Goal: Find specific page/section: Find specific page/section

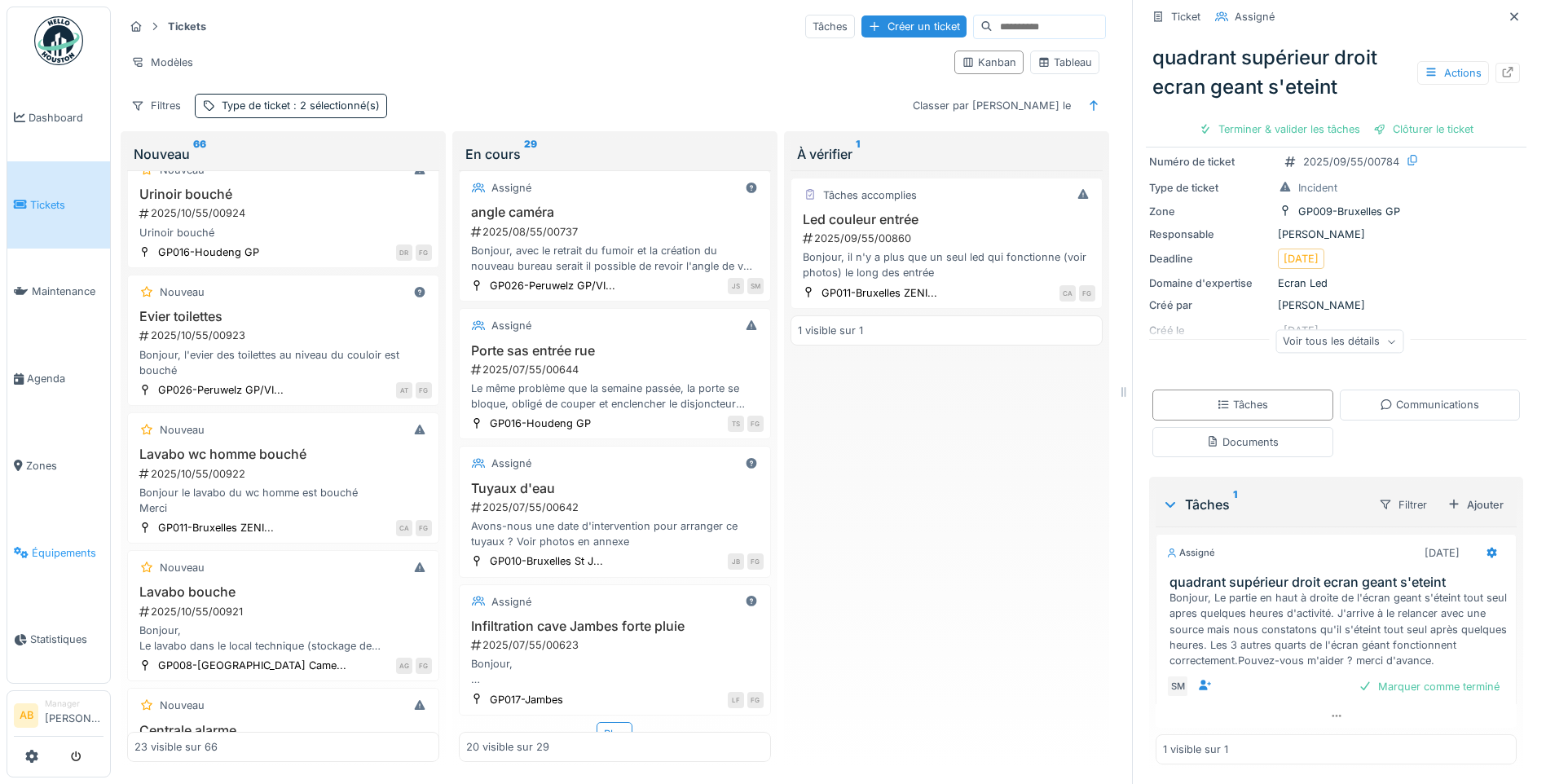
scroll to position [12, 0]
click at [29, 458] on span "Zones" at bounding box center [64, 466] width 77 height 16
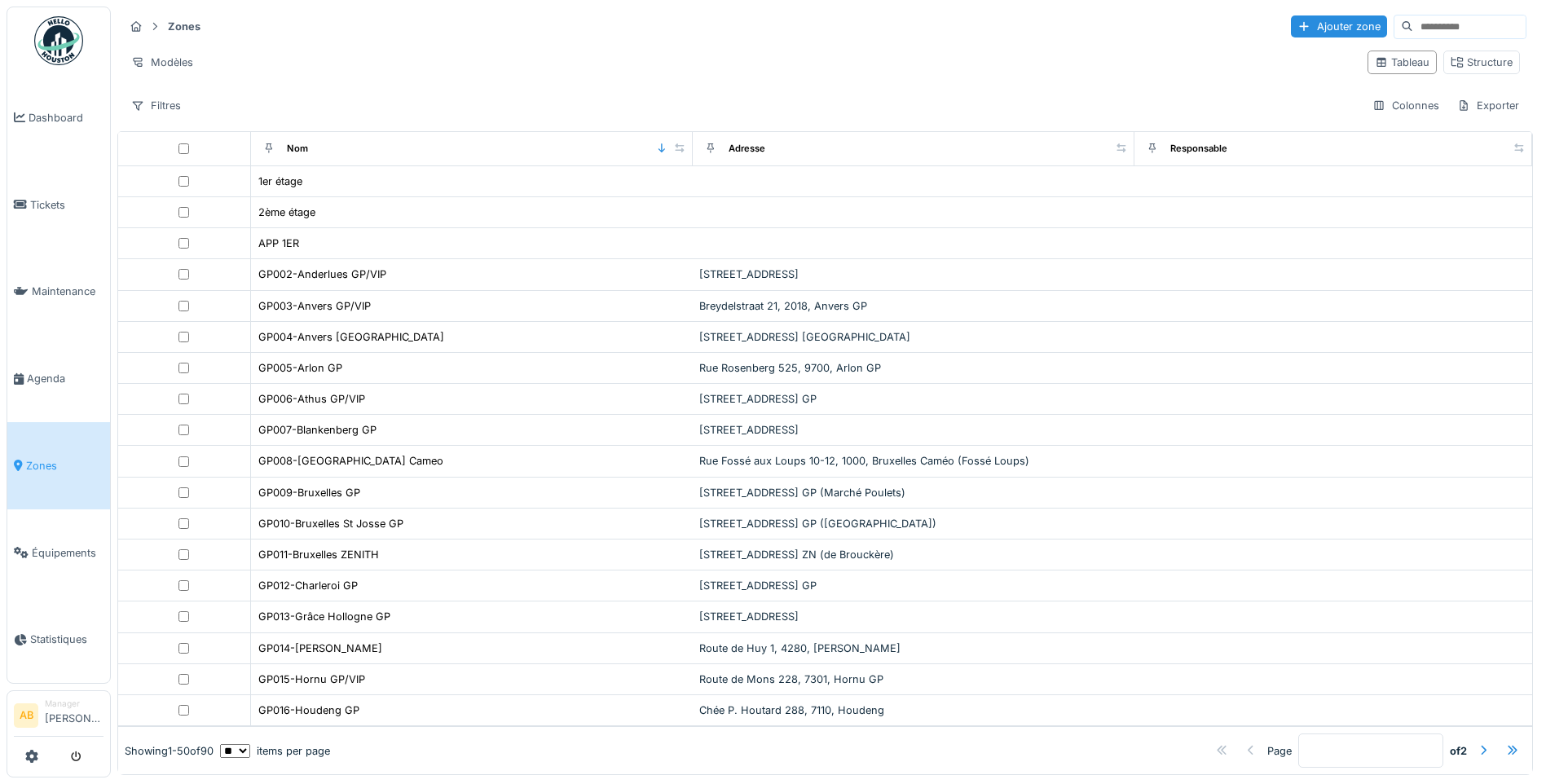
click at [1414, 23] on input at bounding box center [1469, 27] width 112 height 23
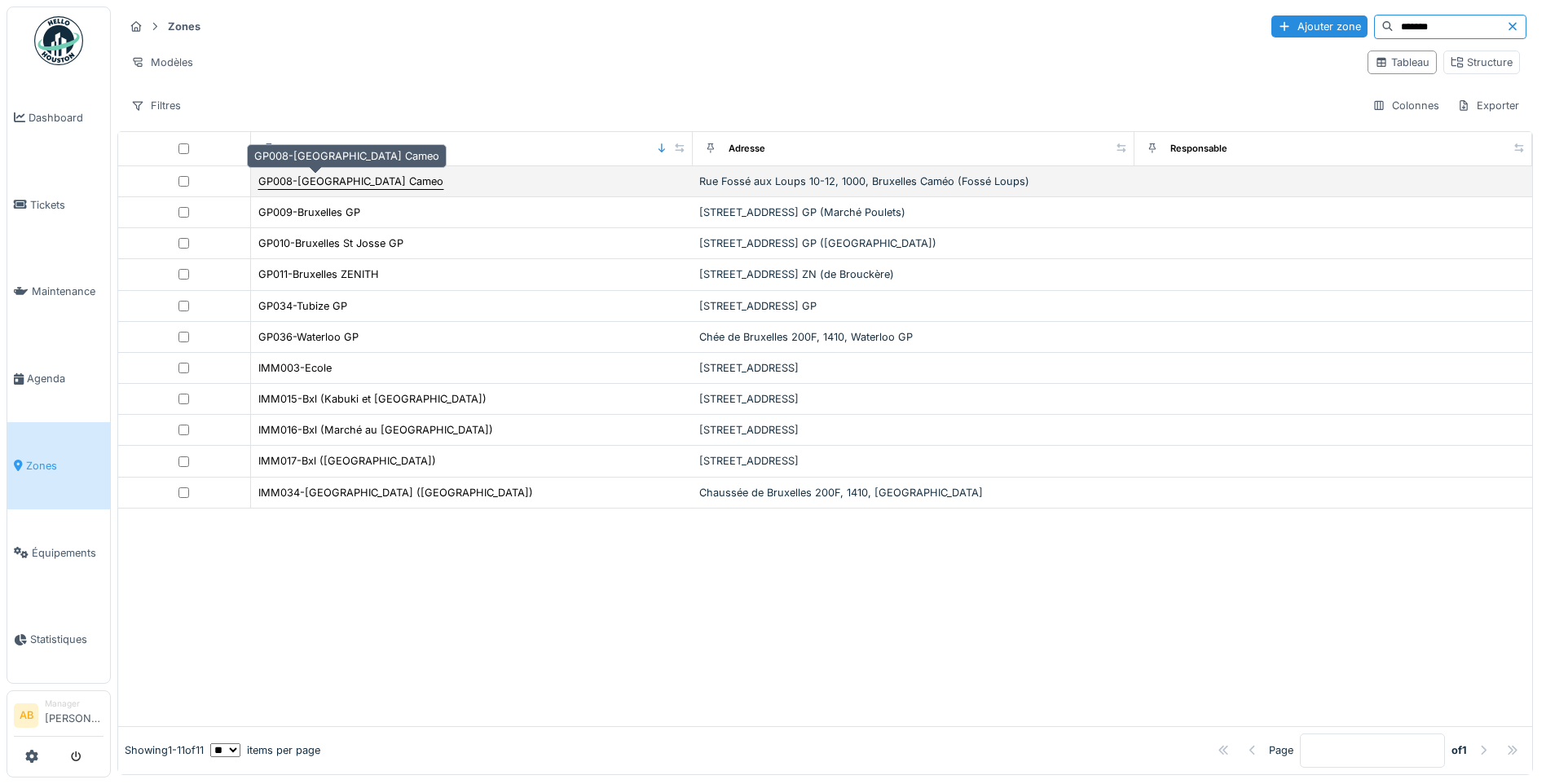
type input "*******"
click at [312, 175] on div "GP008-[GEOGRAPHIC_DATA] Cameo" at bounding box center [351, 181] width 185 height 16
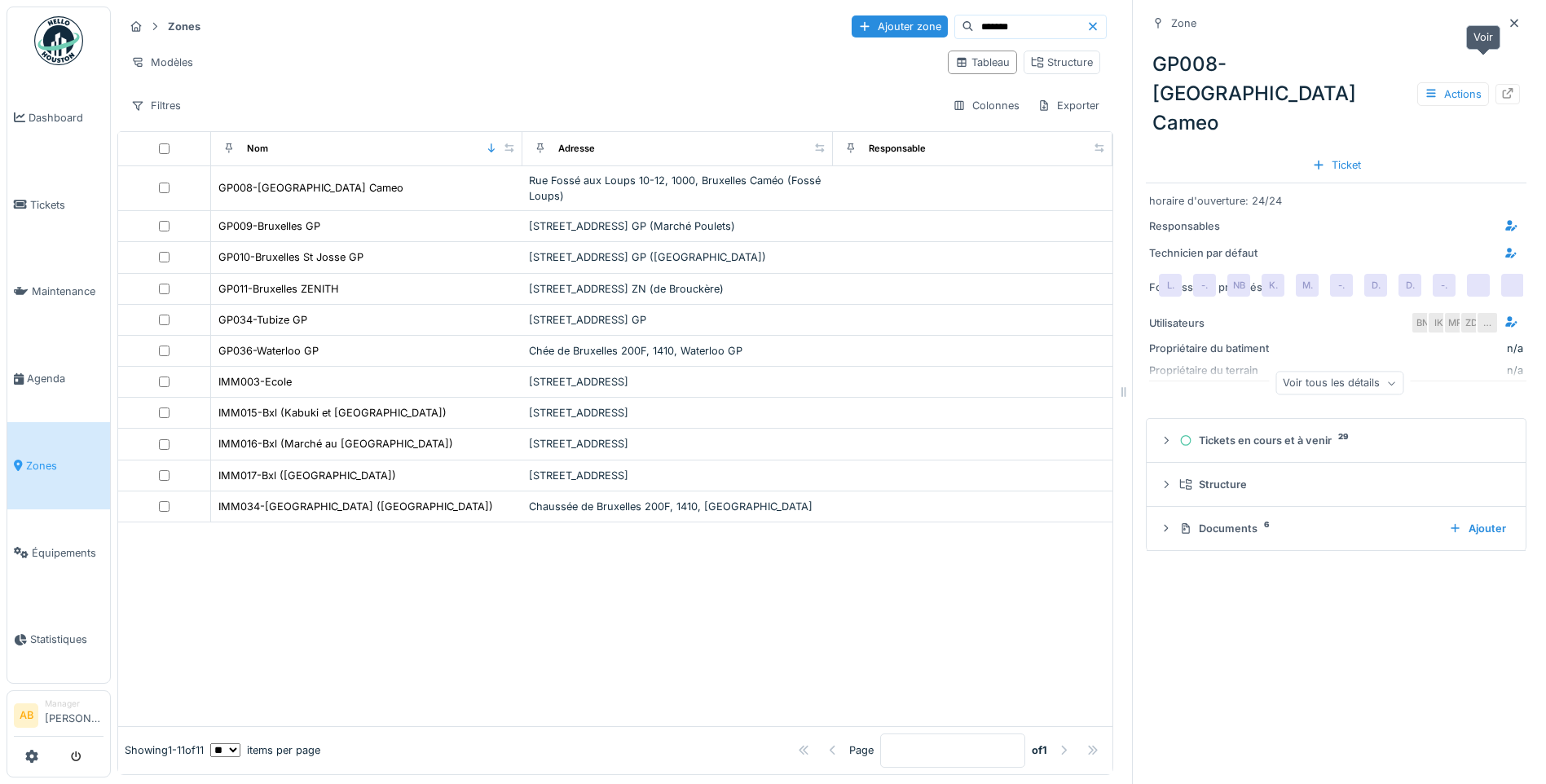
click at [1496, 84] on div at bounding box center [1508, 93] width 24 height 20
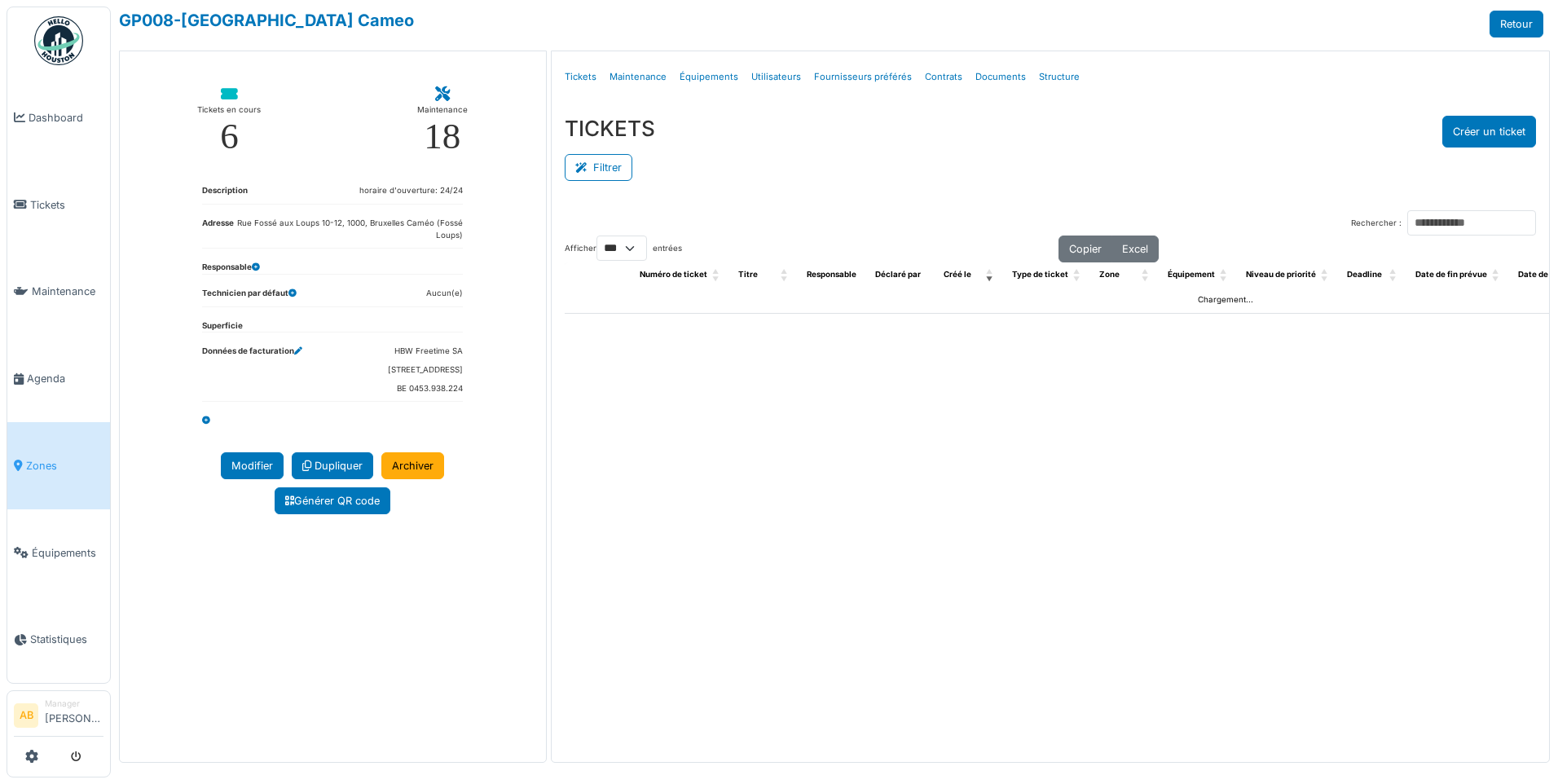
select select "***"
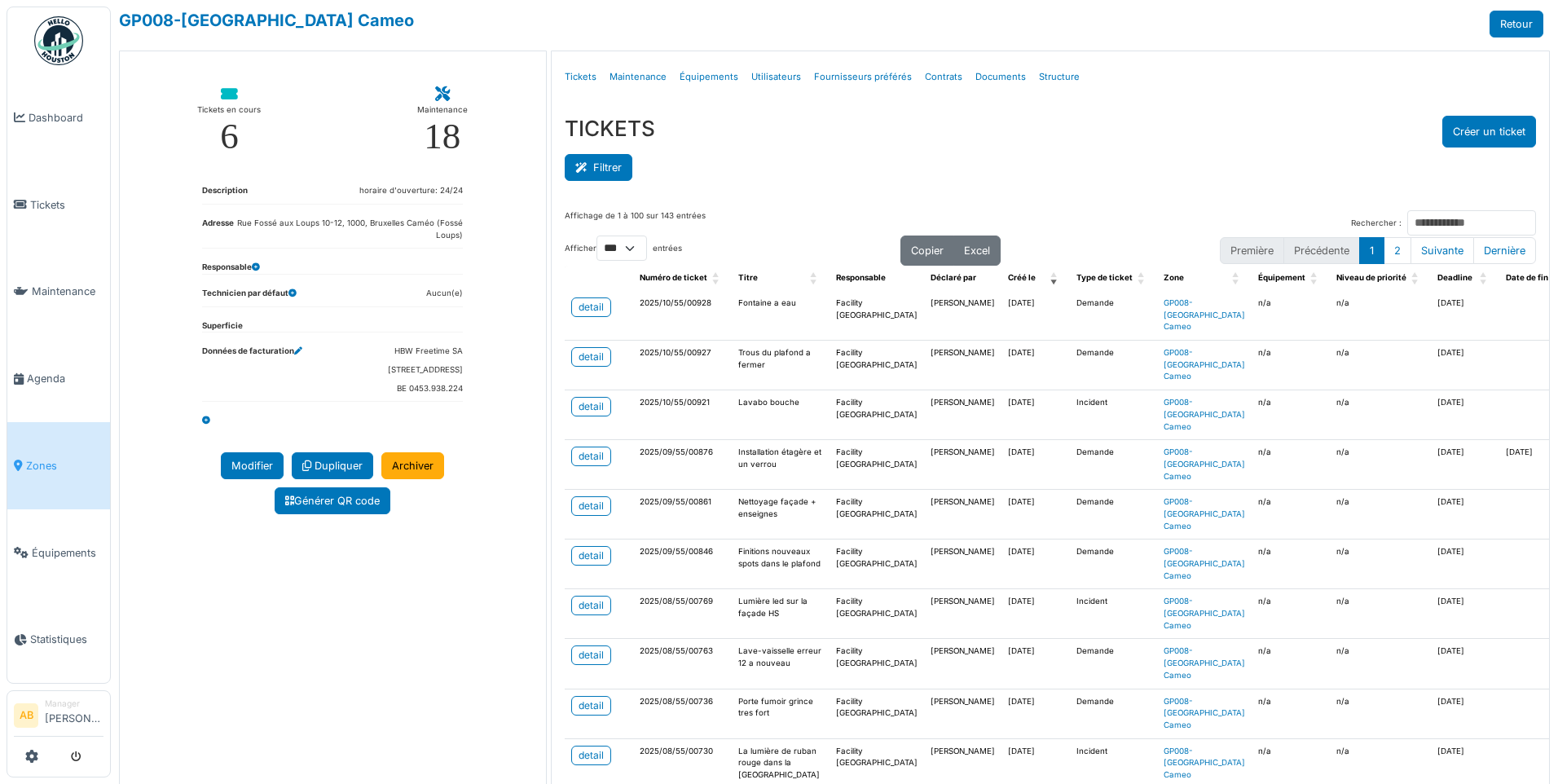
click at [606, 169] on button "Filtrer" at bounding box center [599, 167] width 68 height 27
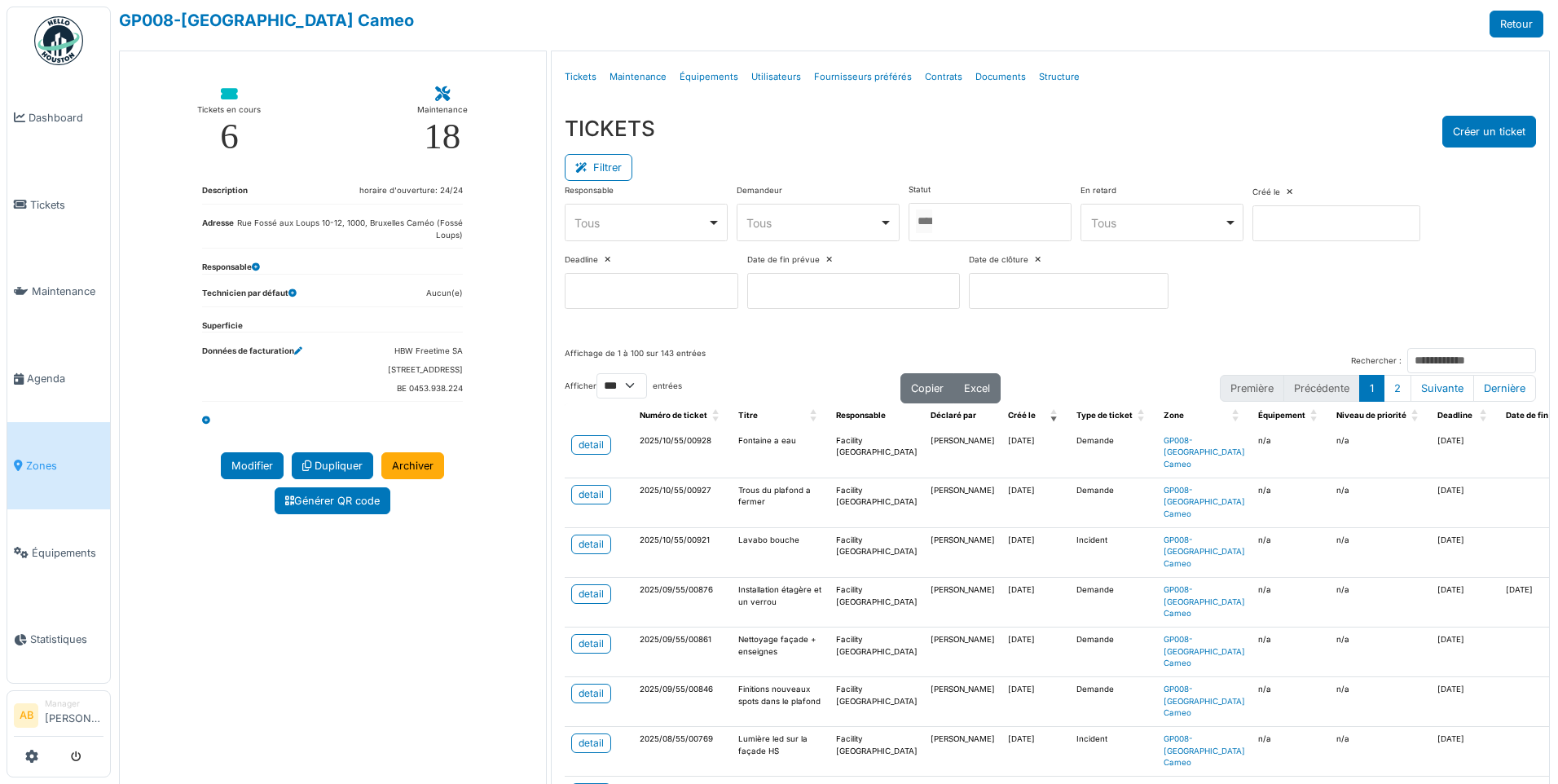
click at [963, 233] on div at bounding box center [990, 222] width 163 height 38
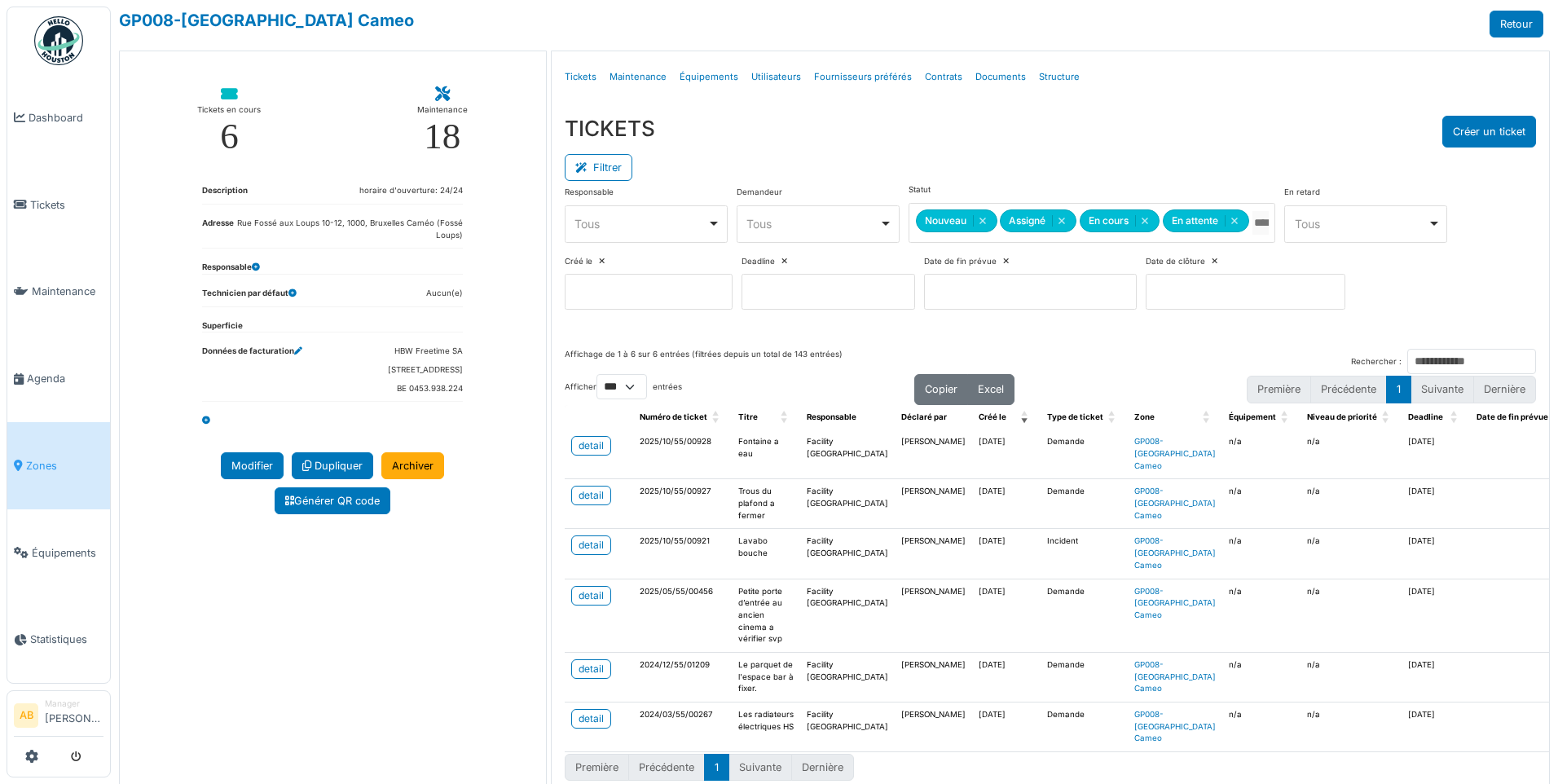
click at [950, 134] on div "TICKETS Créer un ticket" at bounding box center [1051, 131] width 971 height 32
click at [571, 441] on link "detail" at bounding box center [591, 446] width 40 height 19
click at [601, 494] on link "detail" at bounding box center [591, 495] width 40 height 19
click at [591, 599] on div "detail" at bounding box center [591, 595] width 25 height 15
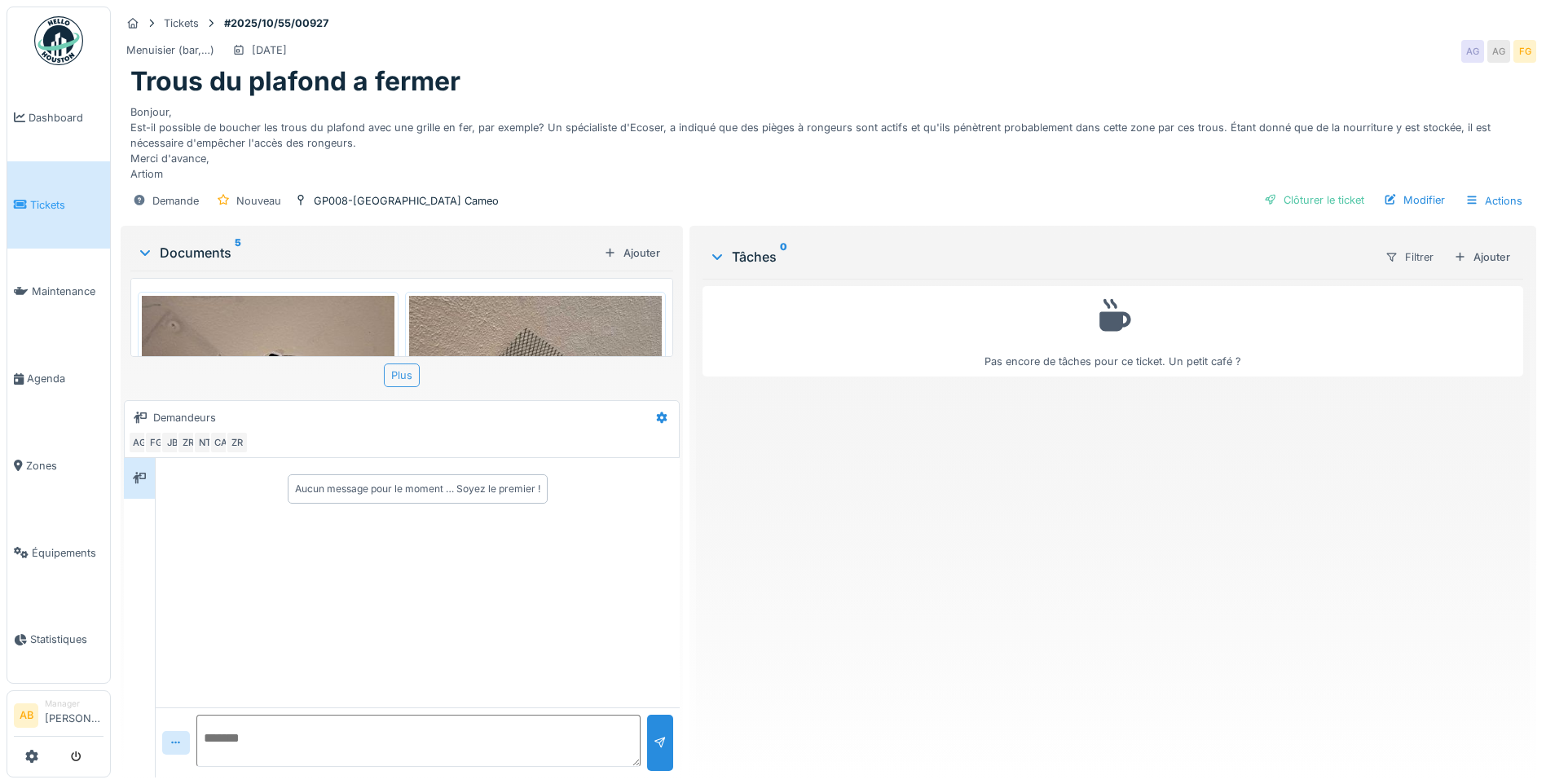
click at [399, 369] on div "Plus" at bounding box center [401, 375] width 36 height 23
click at [288, 338] on img at bounding box center [268, 391] width 252 height 190
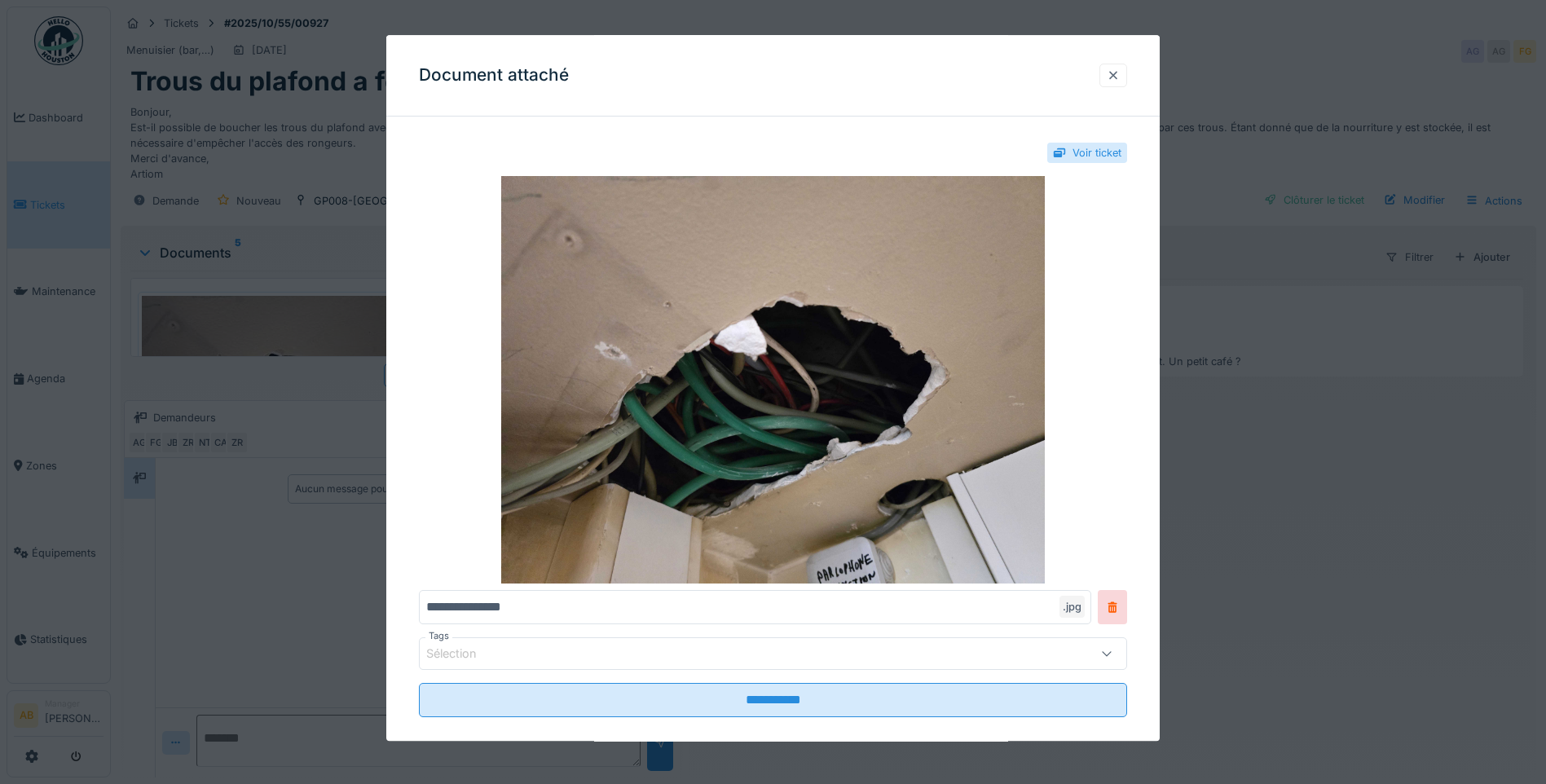
click at [1119, 82] on div at bounding box center [1113, 76] width 13 height 16
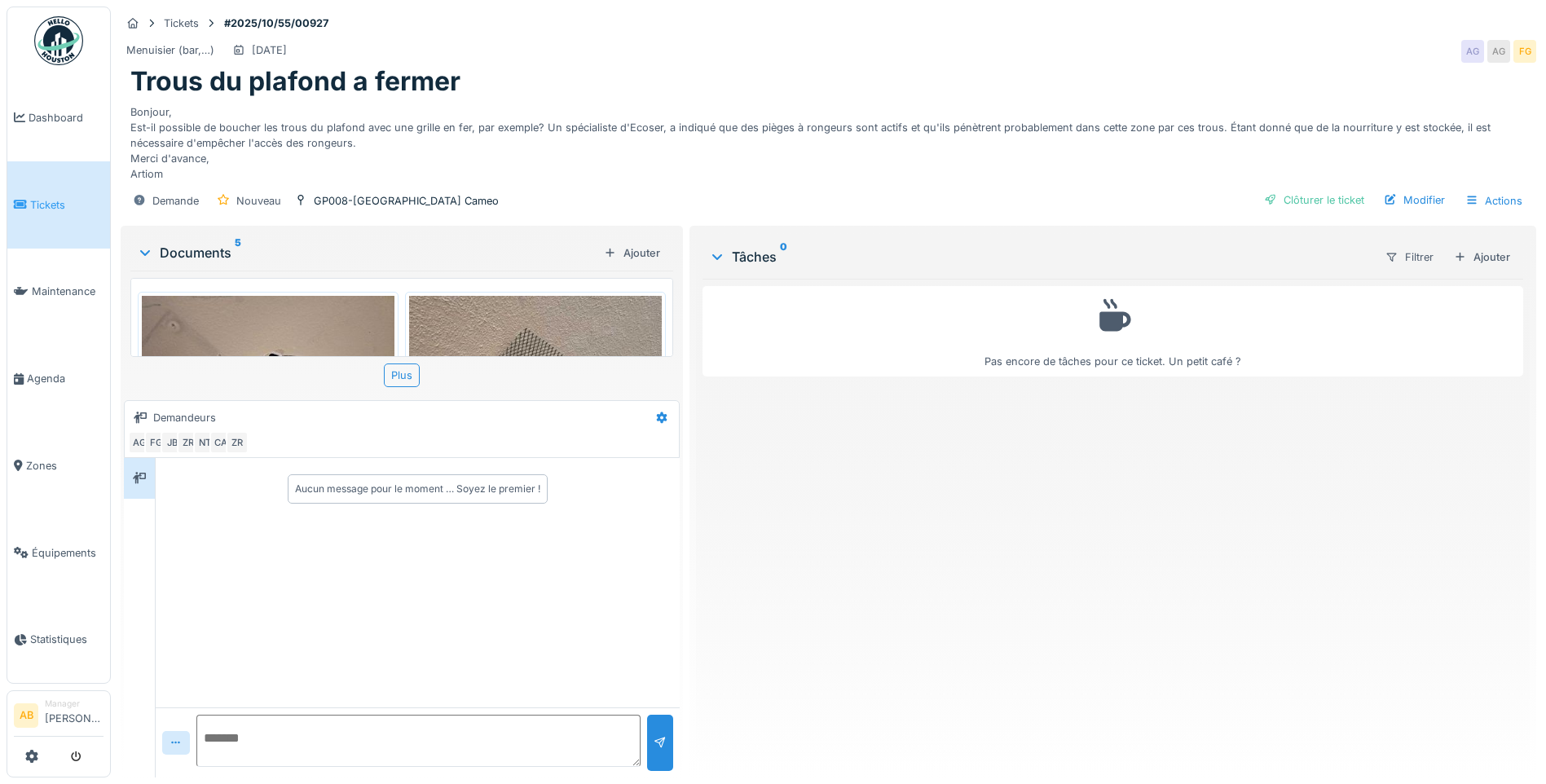
click at [487, 314] on img at bounding box center [535, 391] width 252 height 190
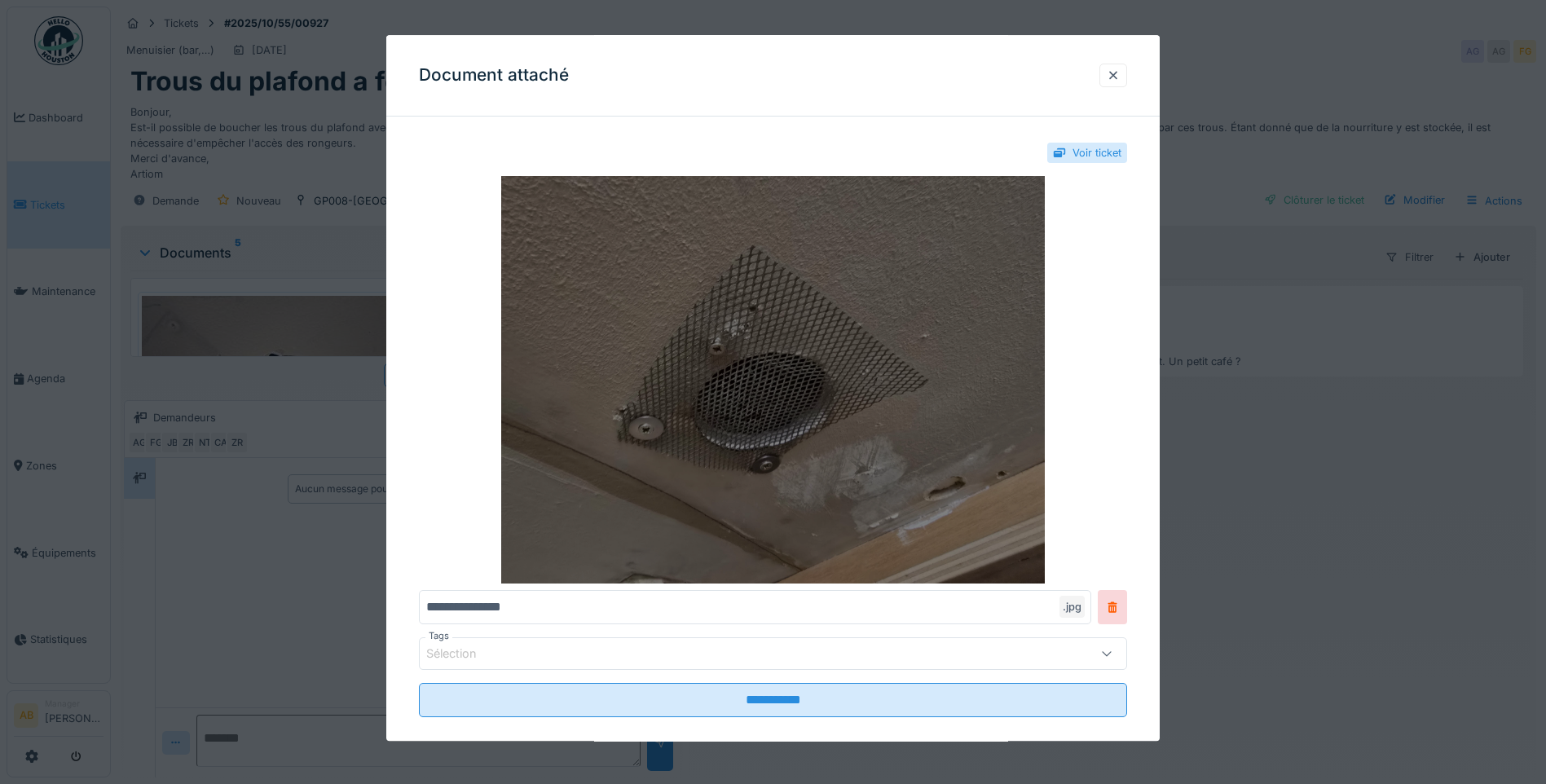
scroll to position [22, 0]
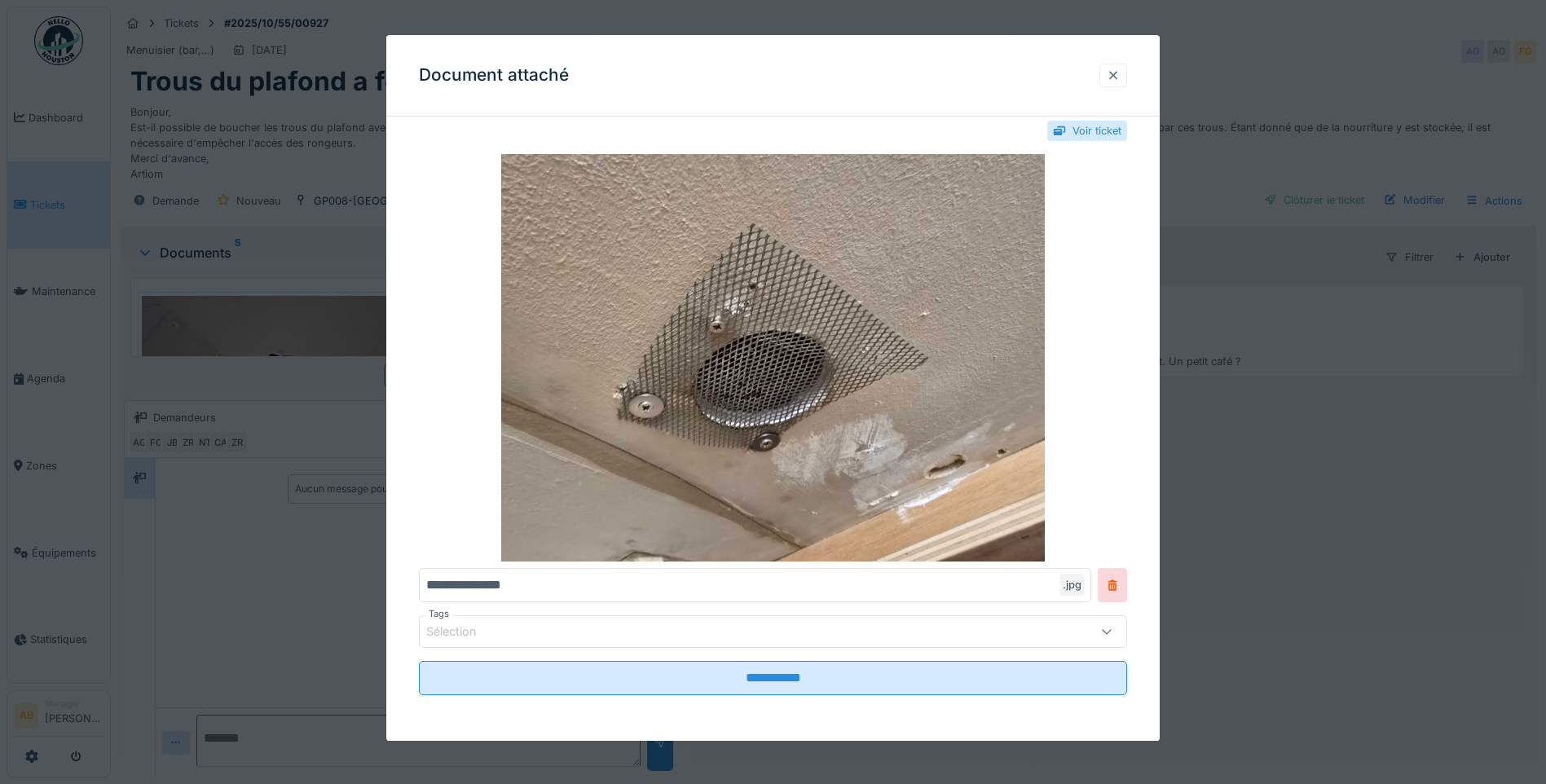
click at [1120, 83] on div at bounding box center [1113, 76] width 13 height 16
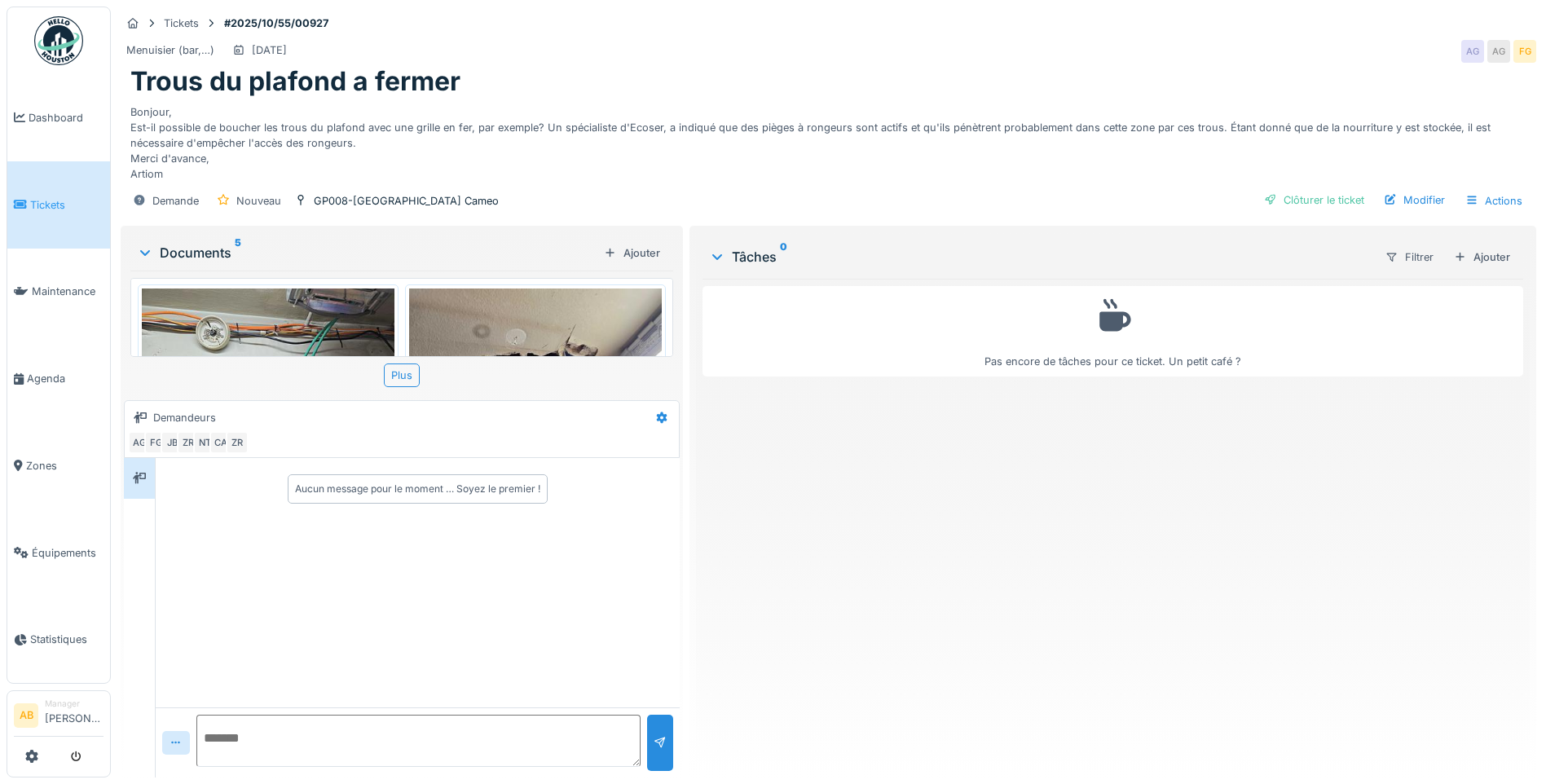
scroll to position [318, 0]
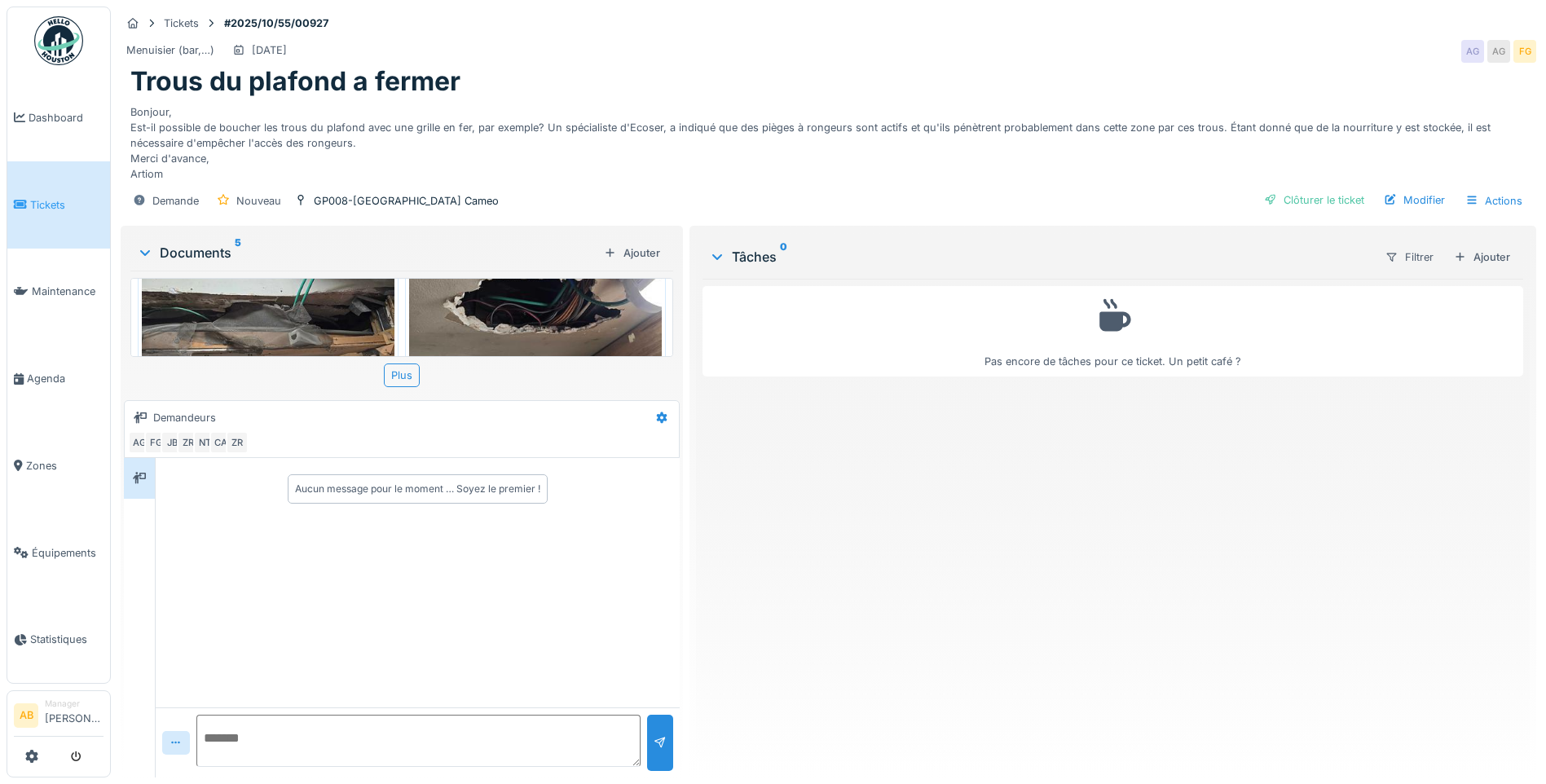
click at [324, 302] on img at bounding box center [268, 306] width 252 height 190
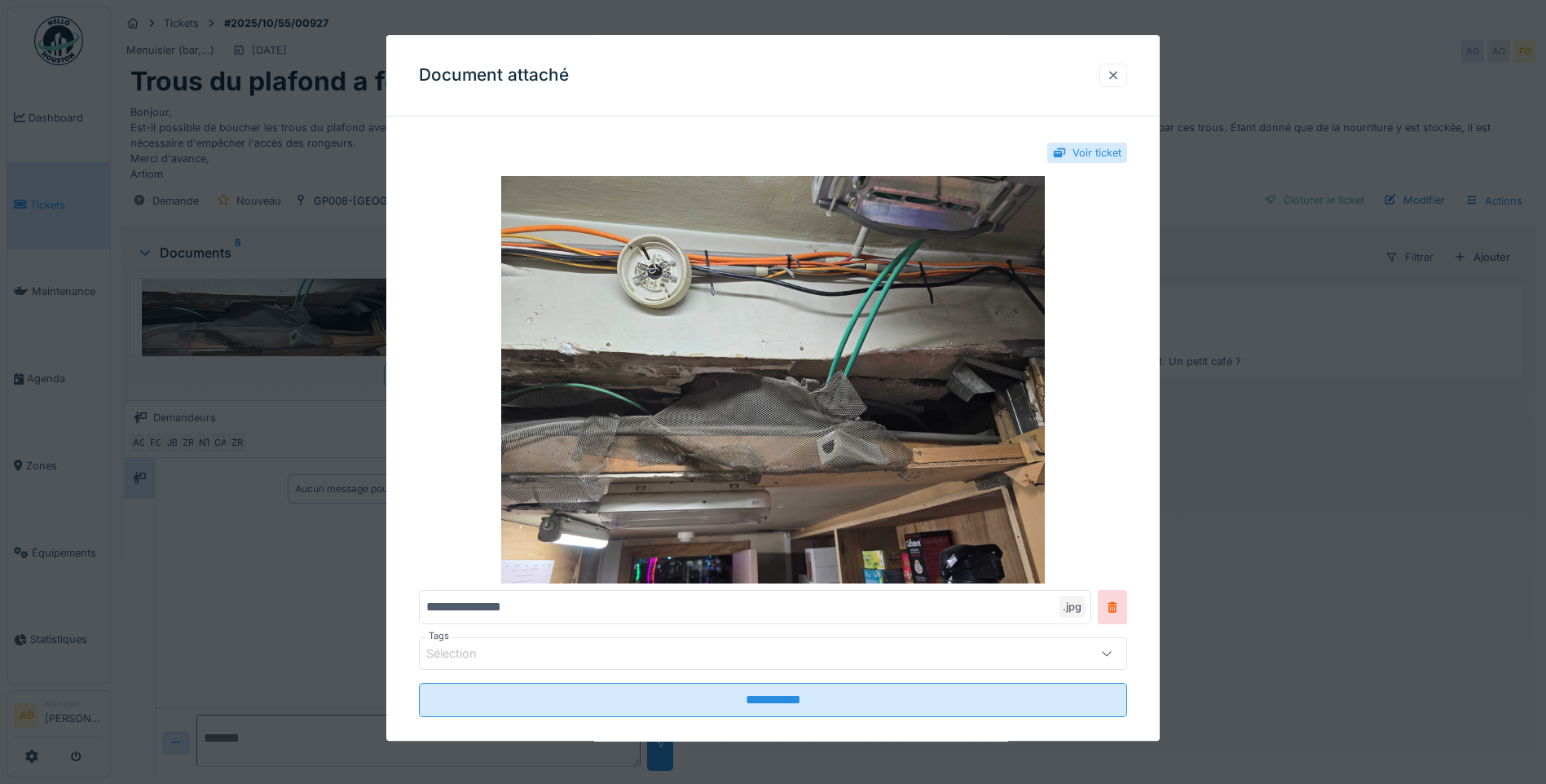
click at [1119, 76] on div at bounding box center [1113, 76] width 13 height 16
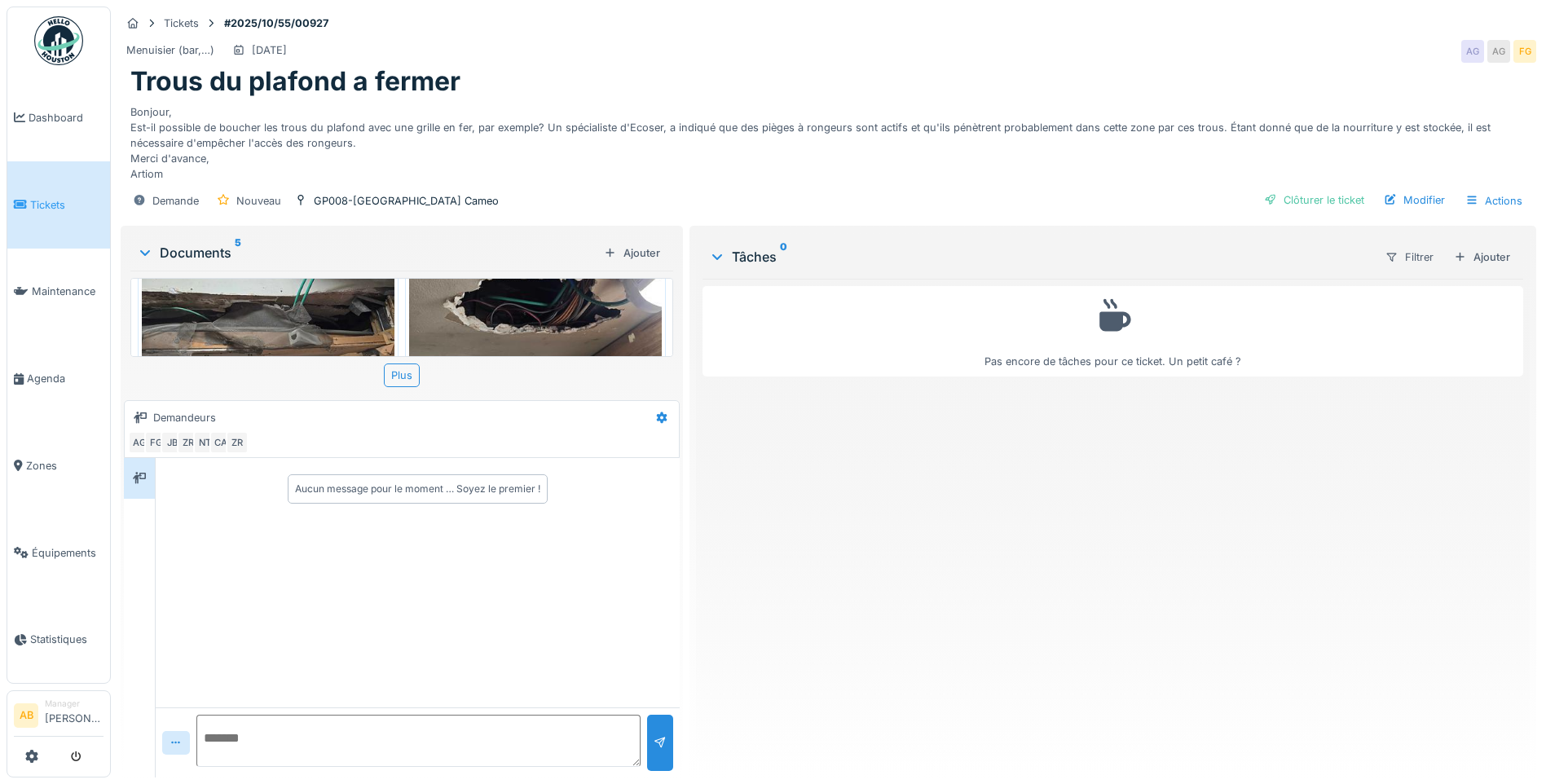
click at [561, 296] on img at bounding box center [535, 306] width 252 height 190
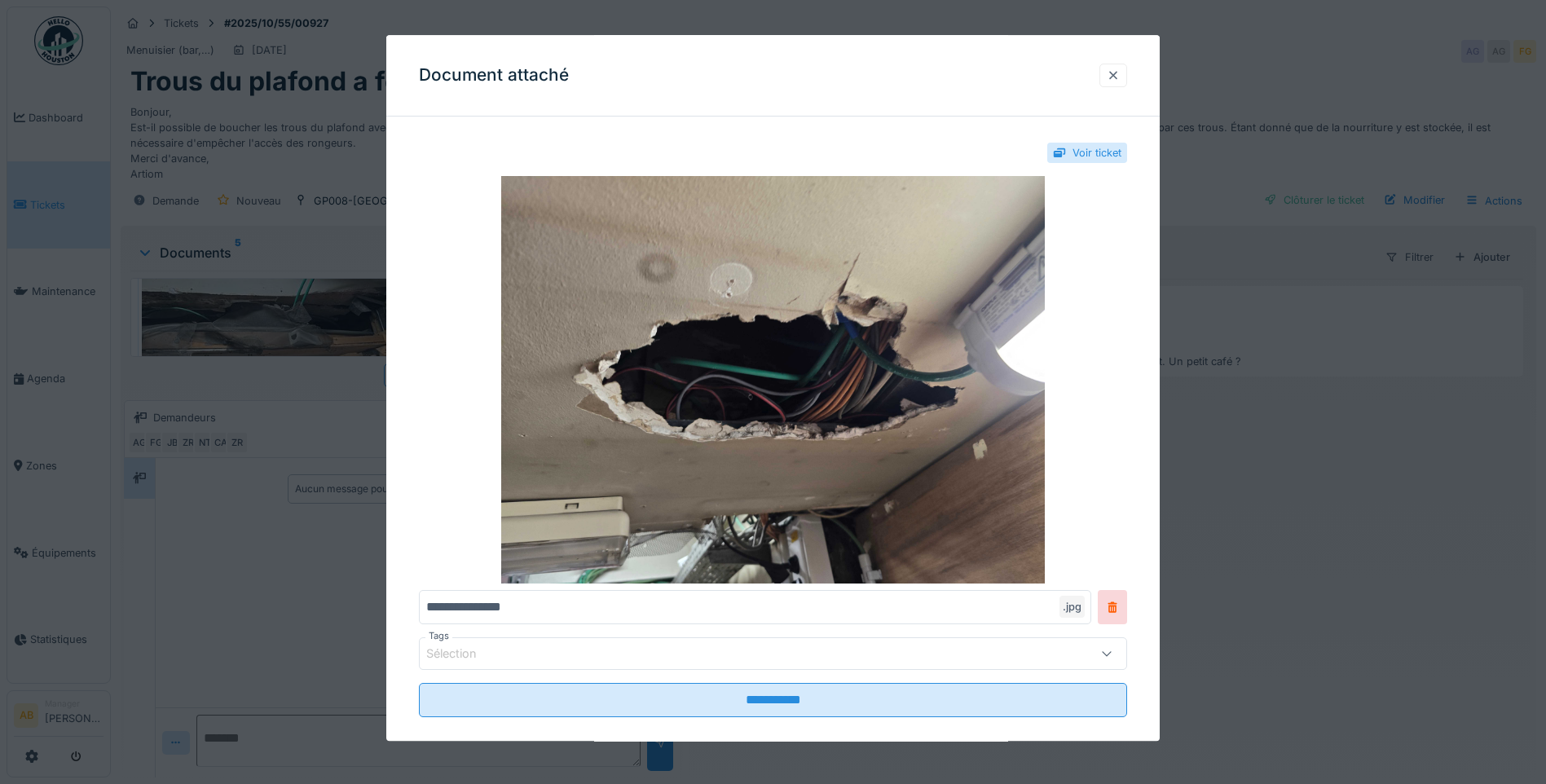
click at [1120, 76] on div at bounding box center [1113, 76] width 13 height 16
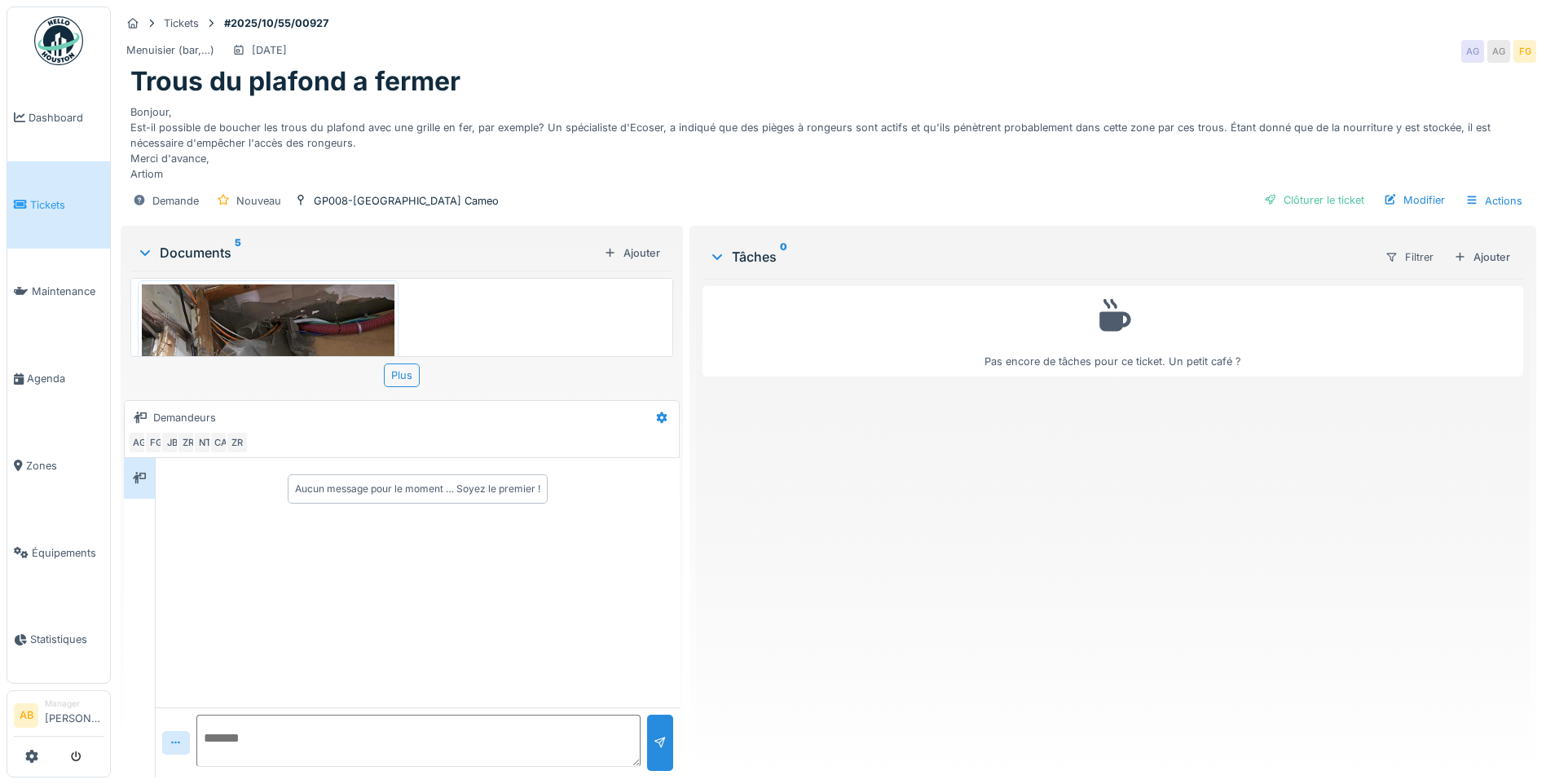
scroll to position [608, 0]
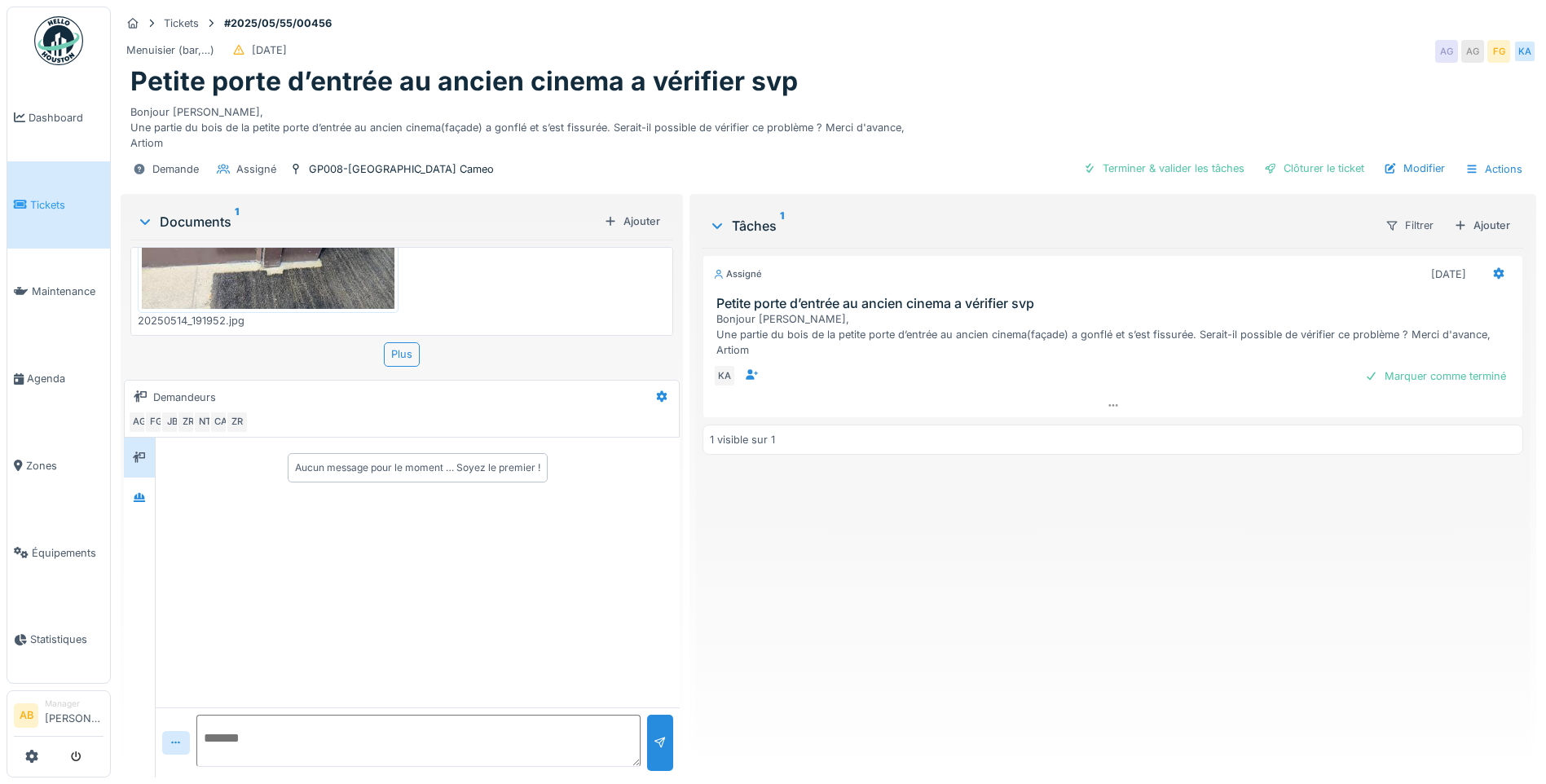
scroll to position [12, 0]
